Goal: Information Seeking & Learning: Check status

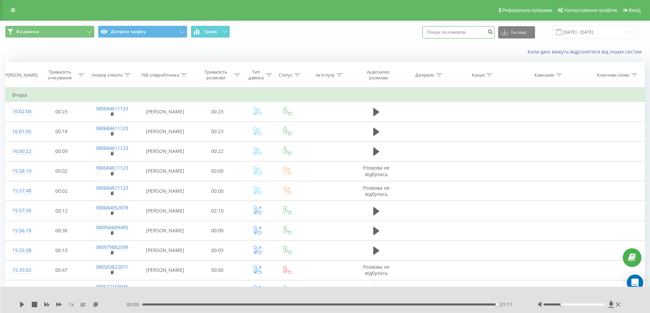
click at [475, 30] on input at bounding box center [458, 32] width 72 height 12
click at [464, 33] on input at bounding box center [458, 32] width 72 height 12
click at [462, 35] on input at bounding box center [458, 32] width 72 height 12
paste input "[PHONE_NUMBER]"
click at [437, 32] on input "[PHONE_NUMBER]" at bounding box center [458, 32] width 72 height 12
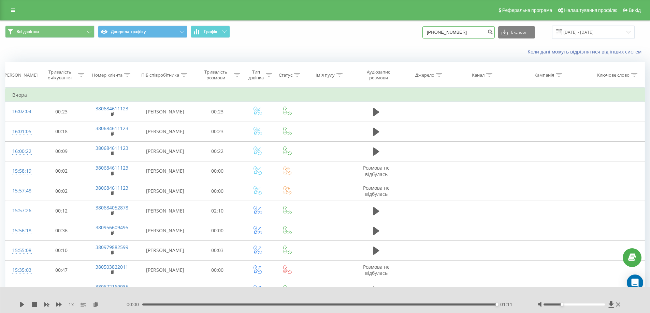
click at [436, 31] on input "[PHONE_NUMBER]" at bounding box center [458, 32] width 72 height 12
type input "380665013464"
click at [493, 32] on icon "submit" at bounding box center [490, 31] width 6 height 4
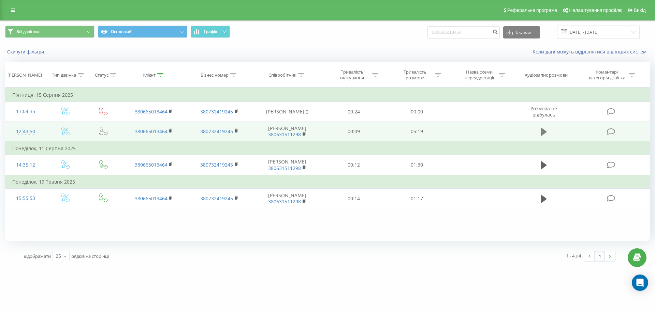
click at [544, 131] on icon at bounding box center [543, 132] width 6 height 8
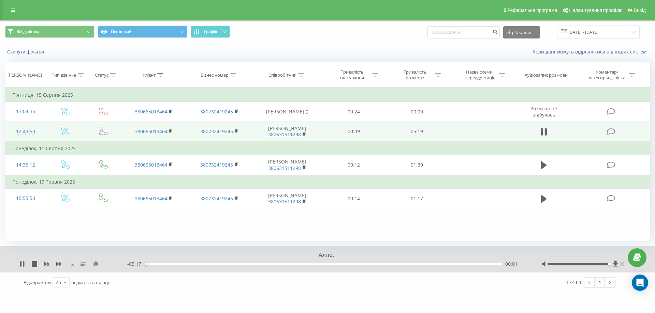
drag, startPoint x: 577, startPoint y: 264, endPoint x: 624, endPoint y: 266, distance: 47.4
click at [624, 266] on div at bounding box center [583, 264] width 85 height 7
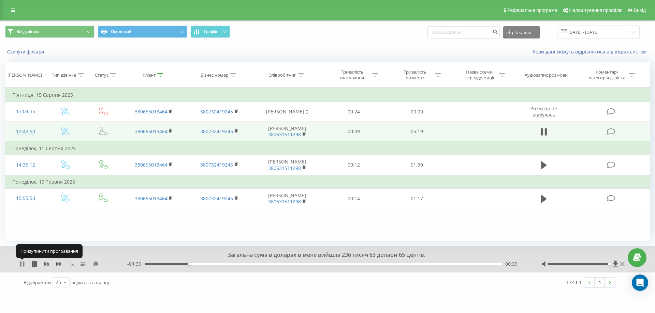
click at [24, 265] on icon at bounding box center [23, 264] width 1 height 5
click at [402, 289] on div "1 - 4 з 4 1" at bounding box center [469, 283] width 301 height 20
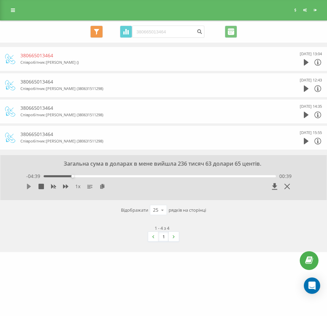
click at [27, 189] on icon at bounding box center [29, 186] width 4 height 5
click at [28, 185] on icon at bounding box center [27, 186] width 1 height 5
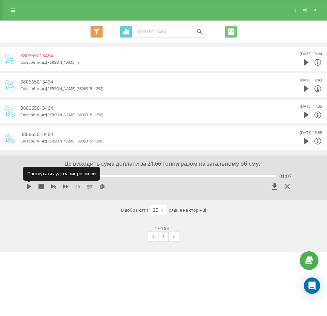
click at [28, 185] on icon at bounding box center [29, 186] width 4 height 5
click at [26, 189] on icon at bounding box center [28, 186] width 5 height 5
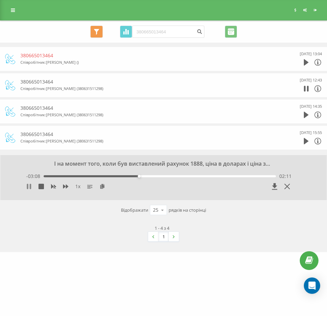
click at [28, 183] on div "1 x" at bounding box center [132, 186] width 212 height 7
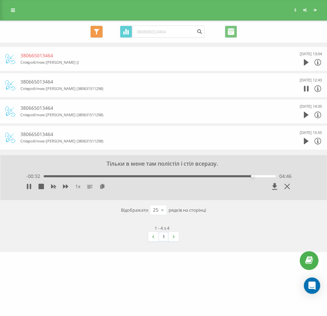
click at [254, 176] on div "04:46" at bounding box center [252, 176] width 3 height 3
click at [258, 176] on div "04:48" at bounding box center [160, 176] width 233 height 2
click at [262, 176] on div "04:54" at bounding box center [160, 176] width 233 height 2
click at [269, 176] on div "05:01" at bounding box center [160, 176] width 233 height 2
click at [272, 177] on div "05:13" at bounding box center [160, 176] width 233 height 2
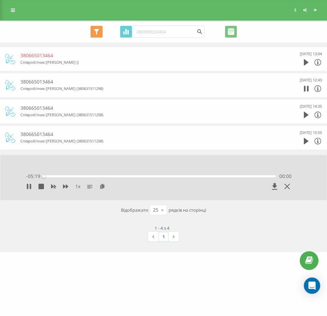
click at [274, 178] on div "- 05:19 00:00 00:00" at bounding box center [159, 176] width 266 height 7
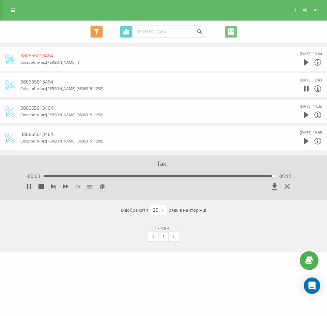
click at [29, 190] on div "1 x - 00:03 05:15 05:15" at bounding box center [158, 182] width 279 height 26
click at [29, 188] on icon at bounding box center [28, 186] width 5 height 5
